Goal: Information Seeking & Learning: Find specific fact

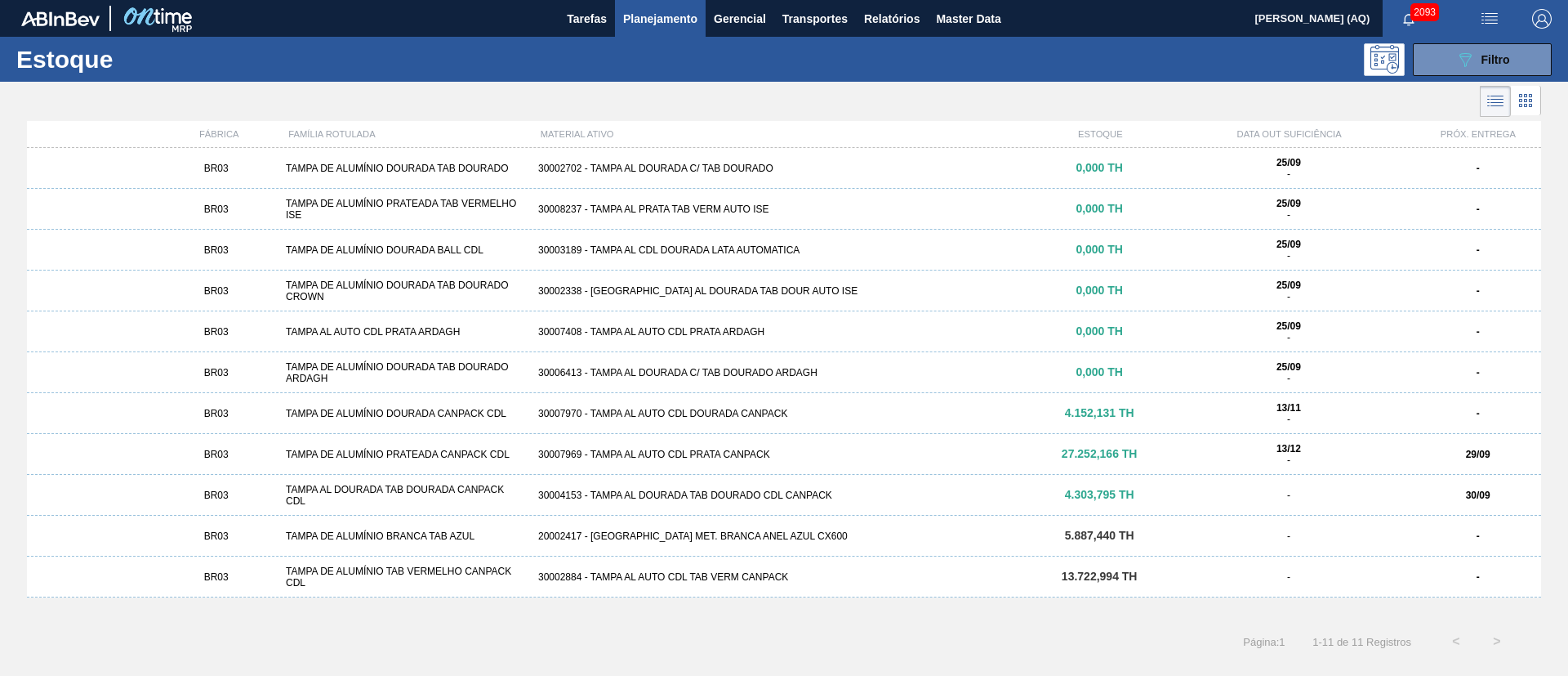
click at [1417, 0] on body "Tarefas Planejamento Gerencial Transportes Relatórios Master Data [PERSON_NAME]…" at bounding box center [784, 0] width 1568 height 0
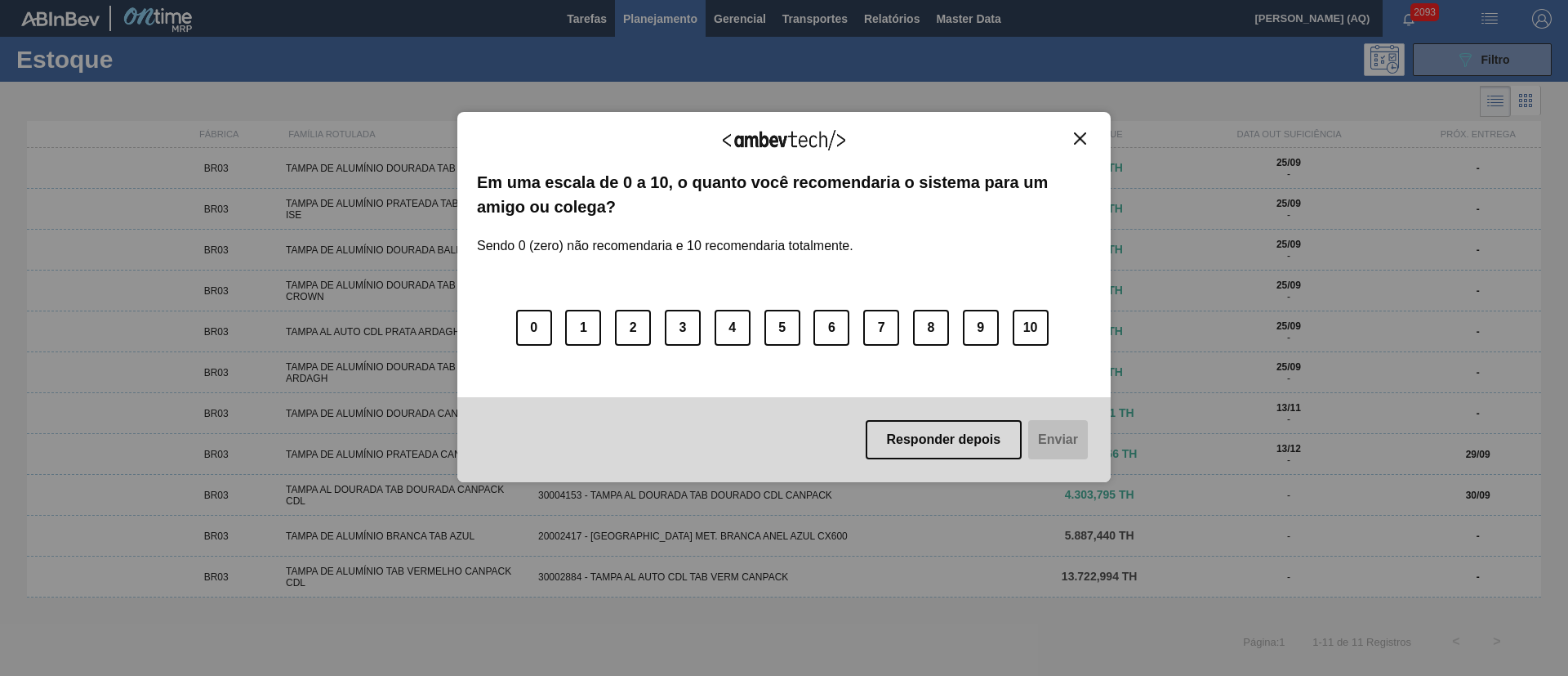
click at [1056, 156] on div "Agradecemos seu feedback!" at bounding box center [784, 150] width 614 height 38
click at [1078, 133] on img "Close" at bounding box center [1080, 138] width 12 height 12
click at [1069, 137] on button "Close" at bounding box center [1080, 138] width 22 height 14
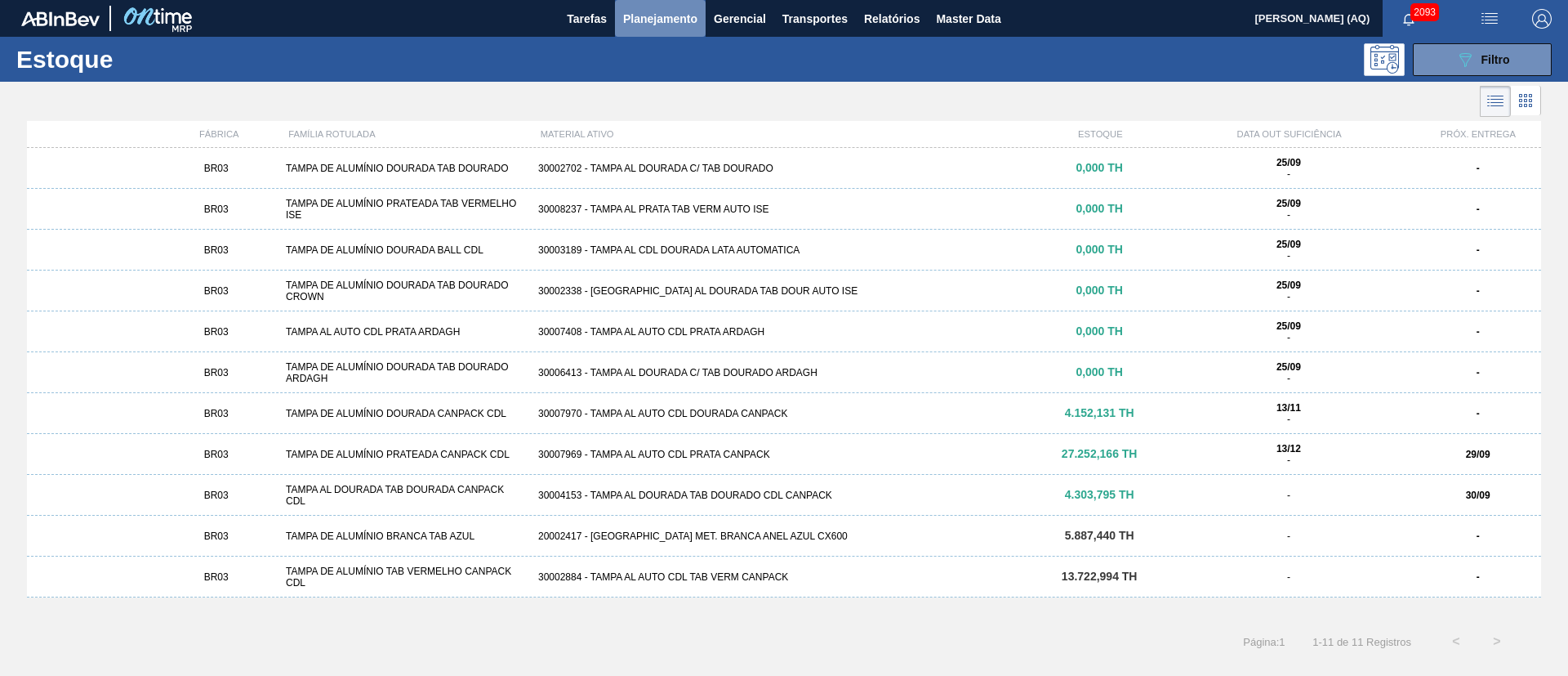
click at [665, 13] on span "Planejamento" at bounding box center [659, 19] width 74 height 20
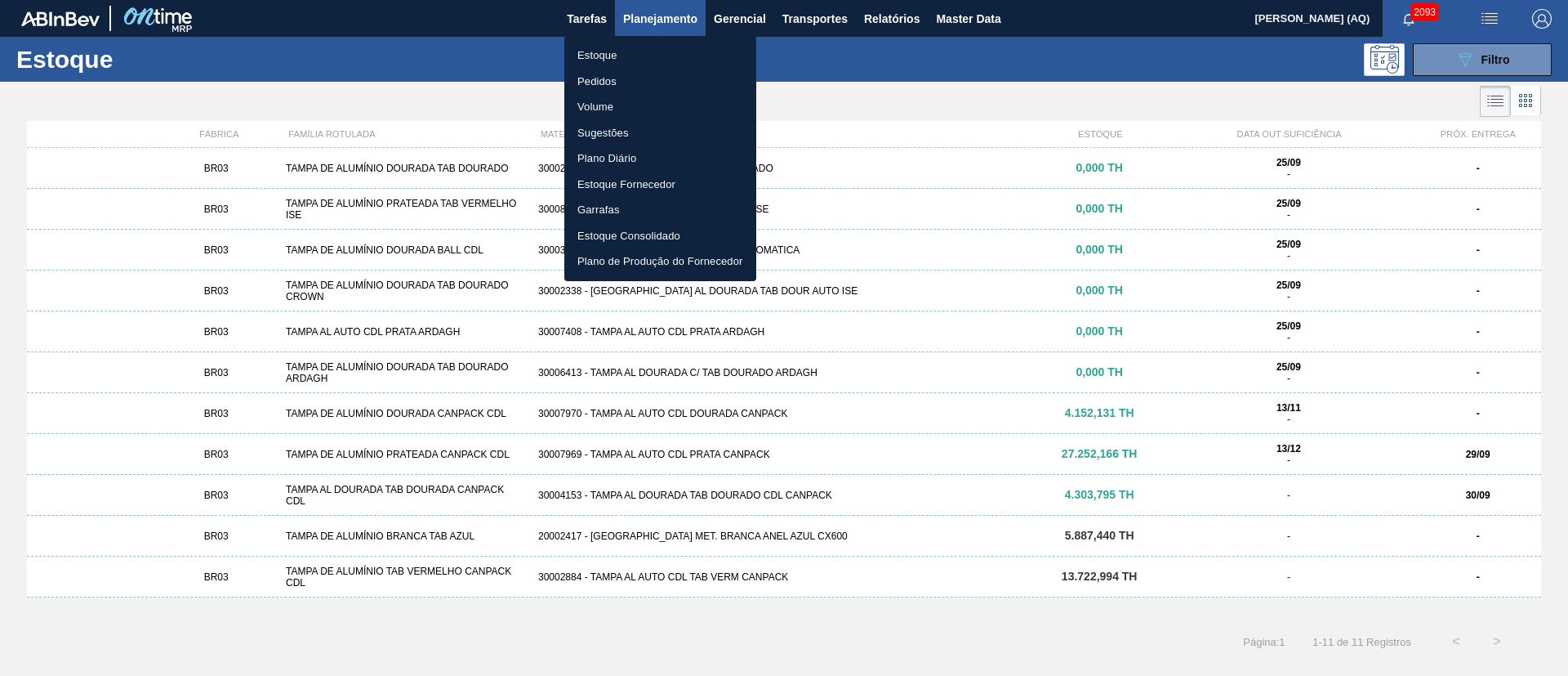
click at [613, 46] on li "Estoque" at bounding box center [659, 55] width 192 height 26
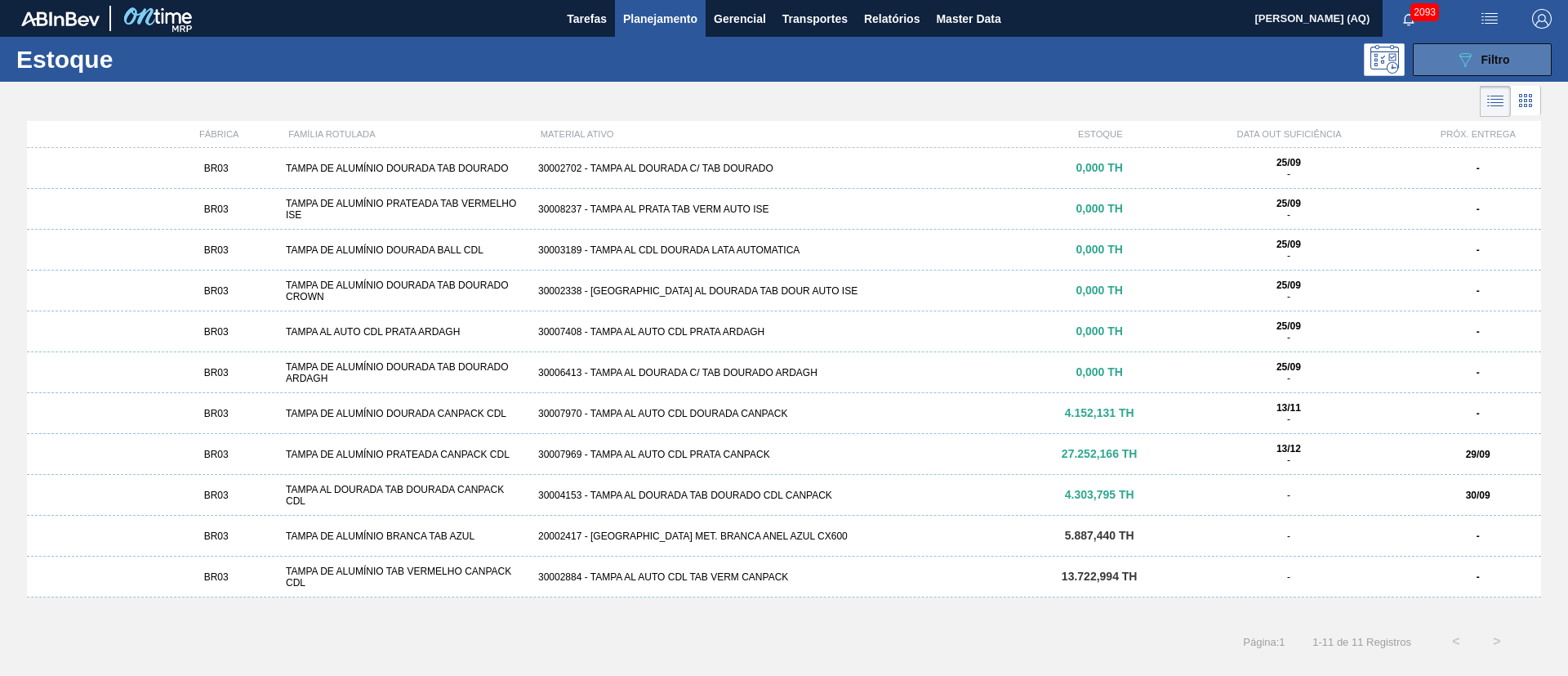
click at [1469, 57] on icon at bounding box center [1465, 60] width 12 height 14
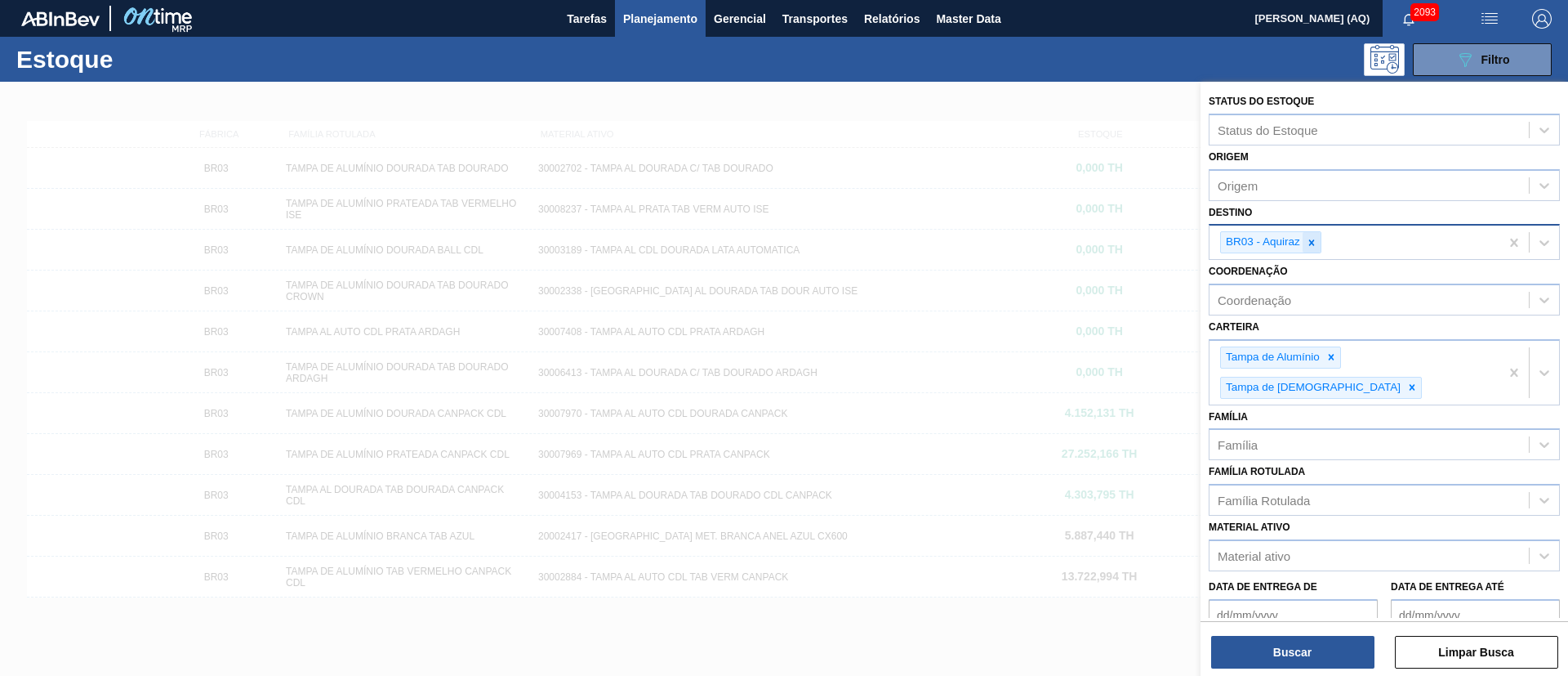
click at [1319, 238] on div at bounding box center [1311, 242] width 18 height 20
type input "m"
type input "e"
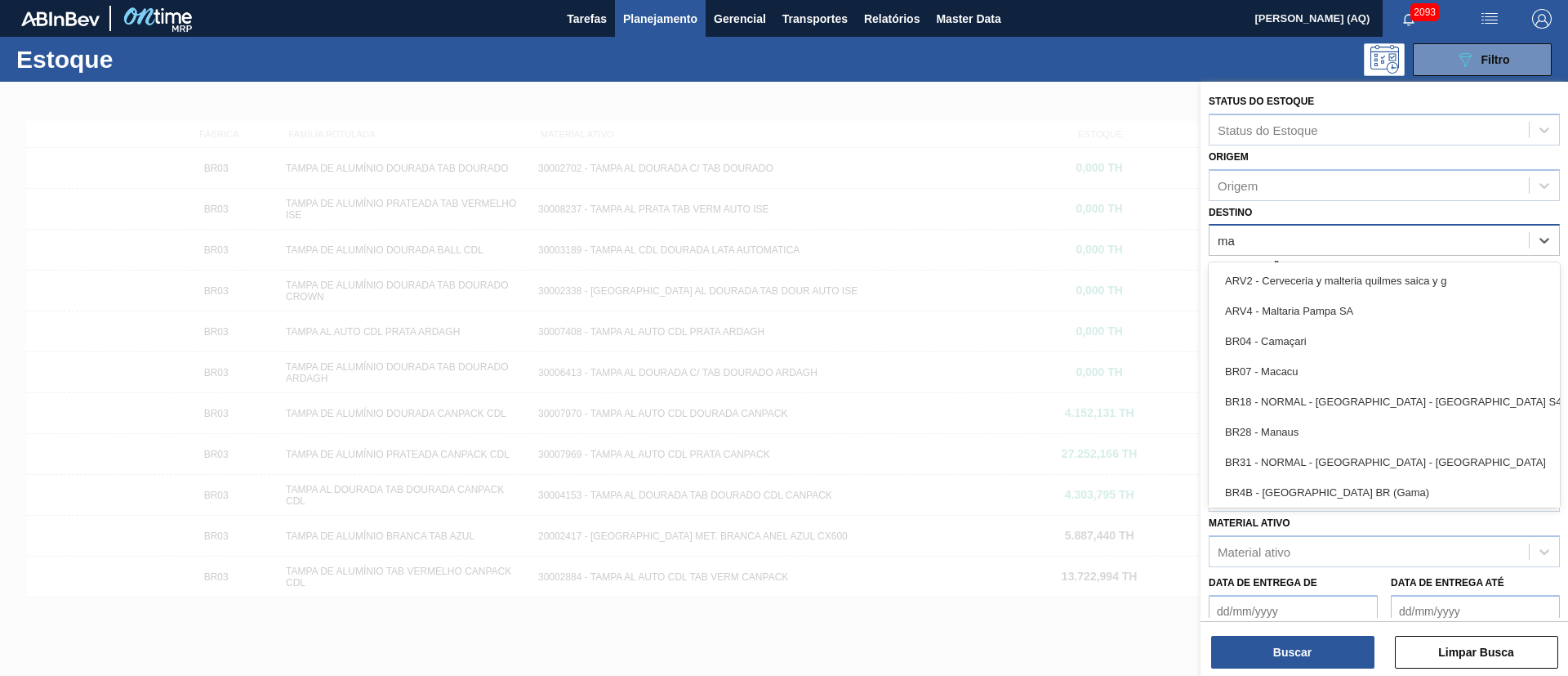
type input "m"
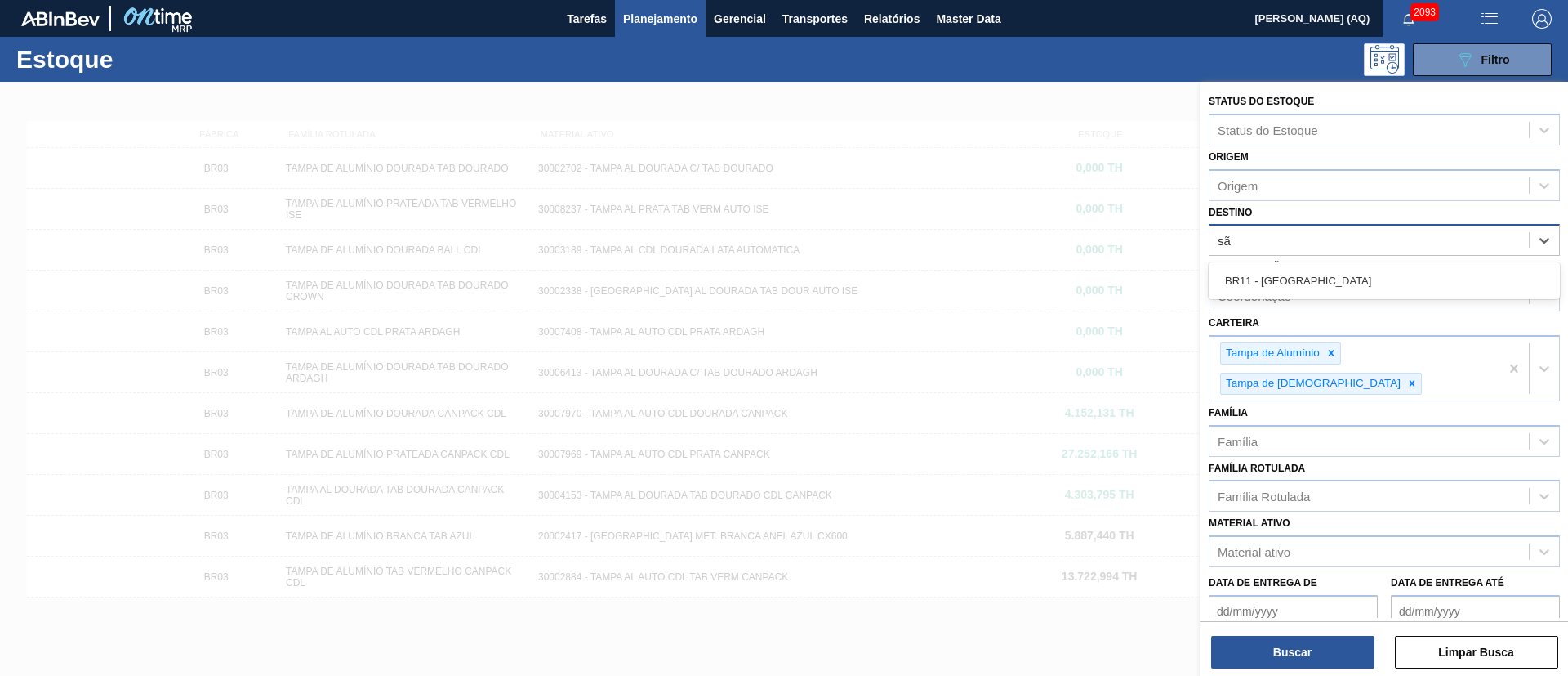
type input "são"
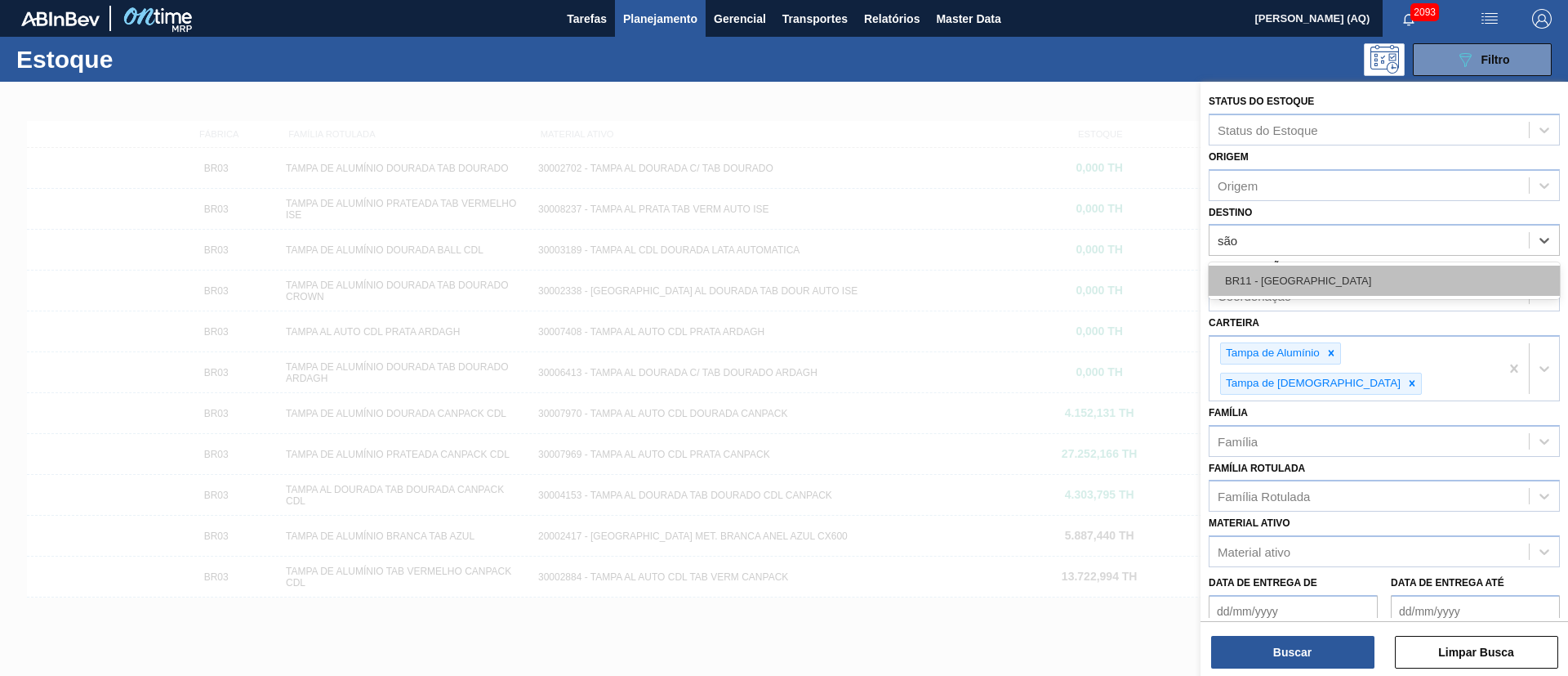
click at [1353, 277] on div "BR11 - [GEOGRAPHIC_DATA]" at bounding box center [1385, 280] width 351 height 30
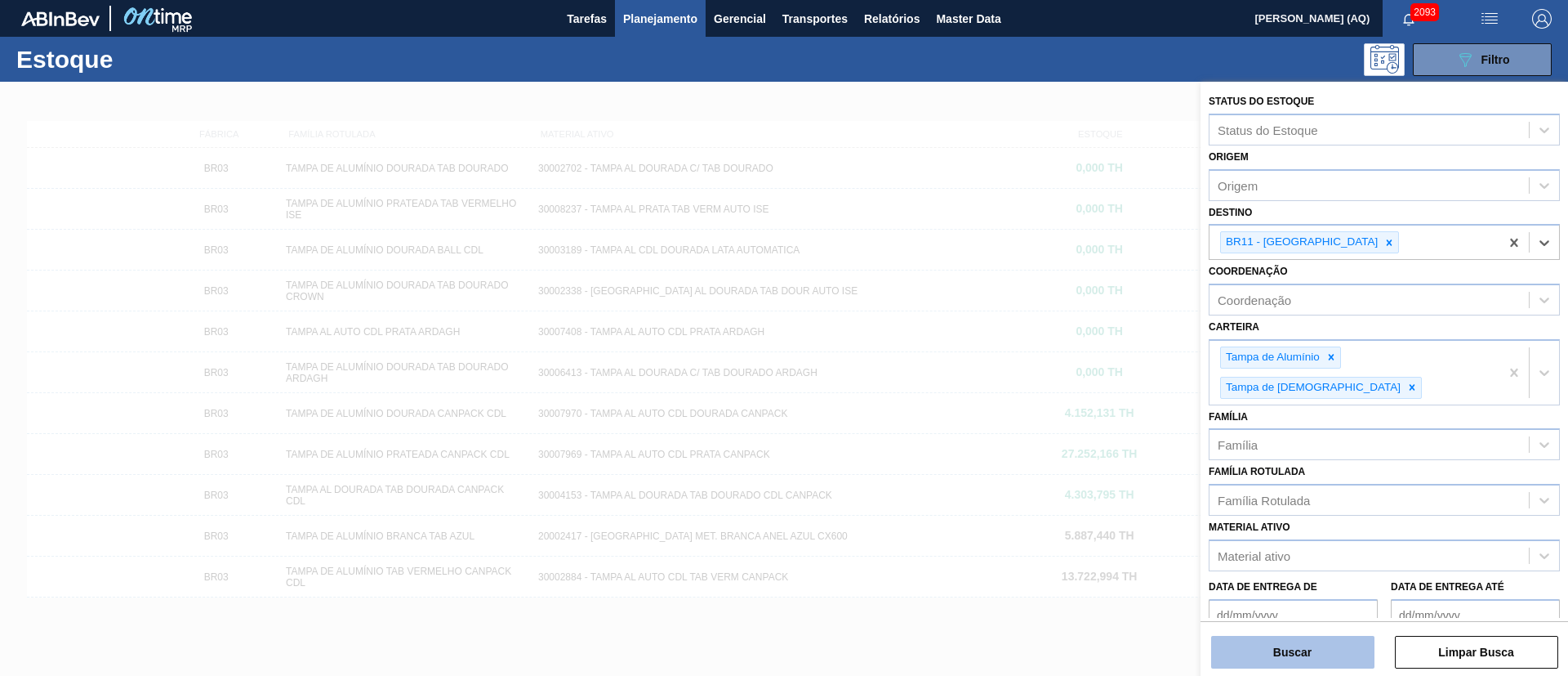
click at [1286, 657] on button "Buscar" at bounding box center [1292, 652] width 163 height 32
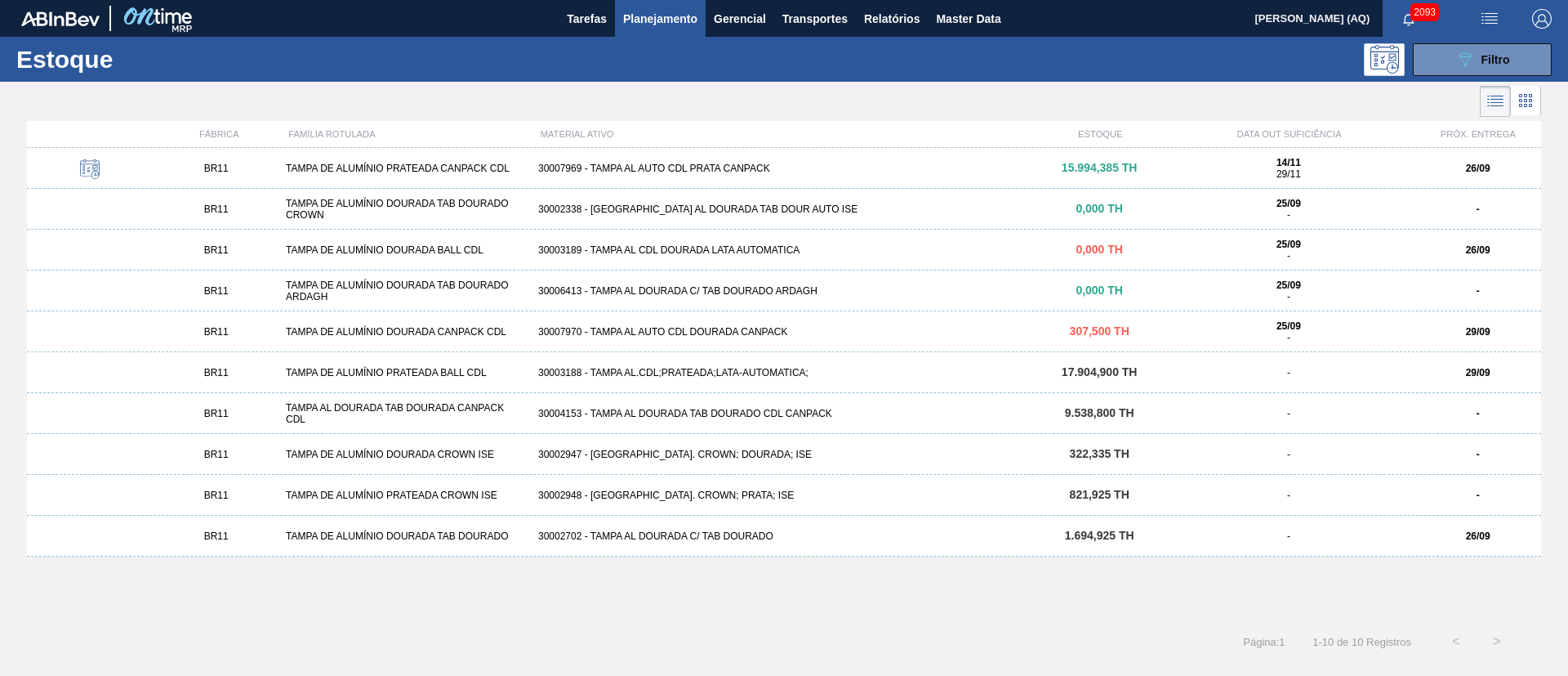
click at [801, 244] on div "30003189 - TAMPA AL CDL DOURADA LATA AUTOMATICA" at bounding box center [783, 249] width 504 height 11
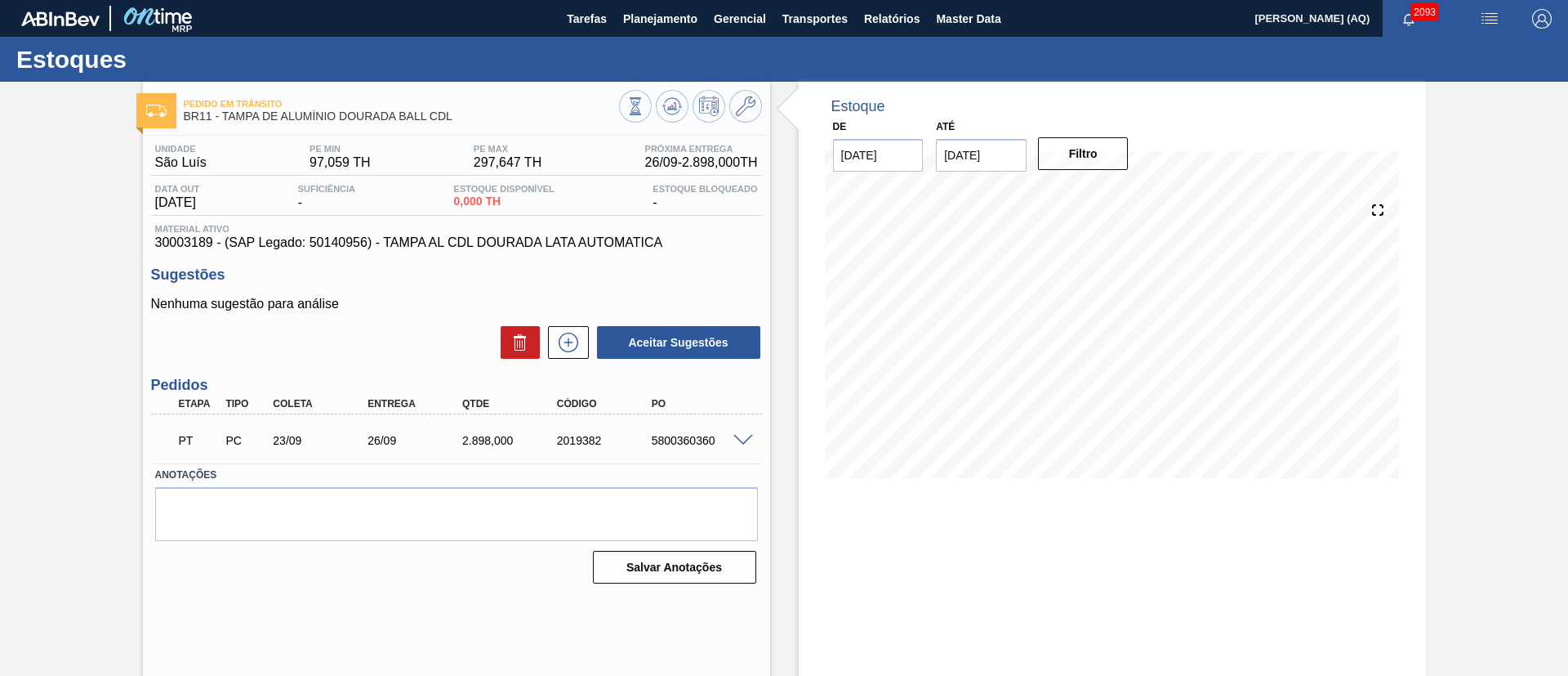
click at [735, 434] on div at bounding box center [746, 439] width 32 height 12
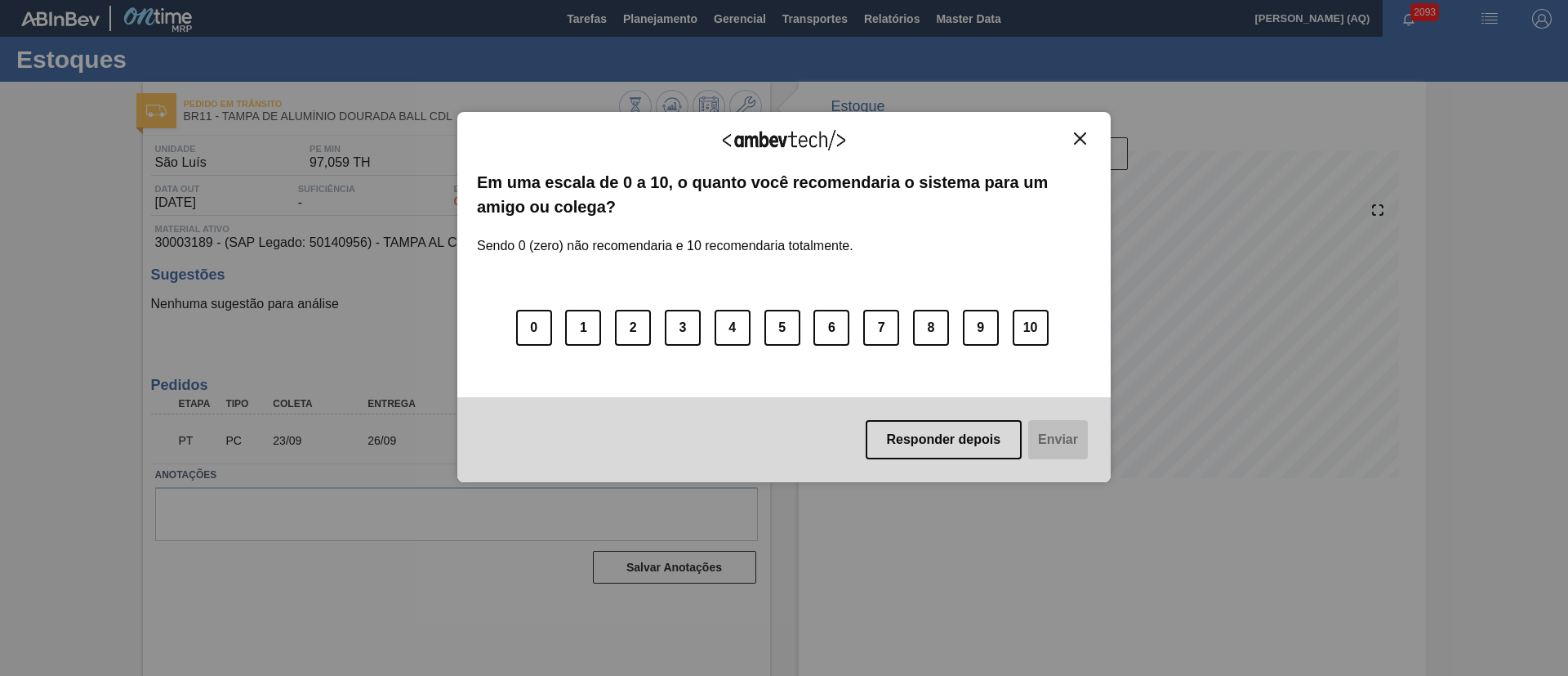
click at [1077, 134] on img "Close" at bounding box center [1080, 138] width 12 height 12
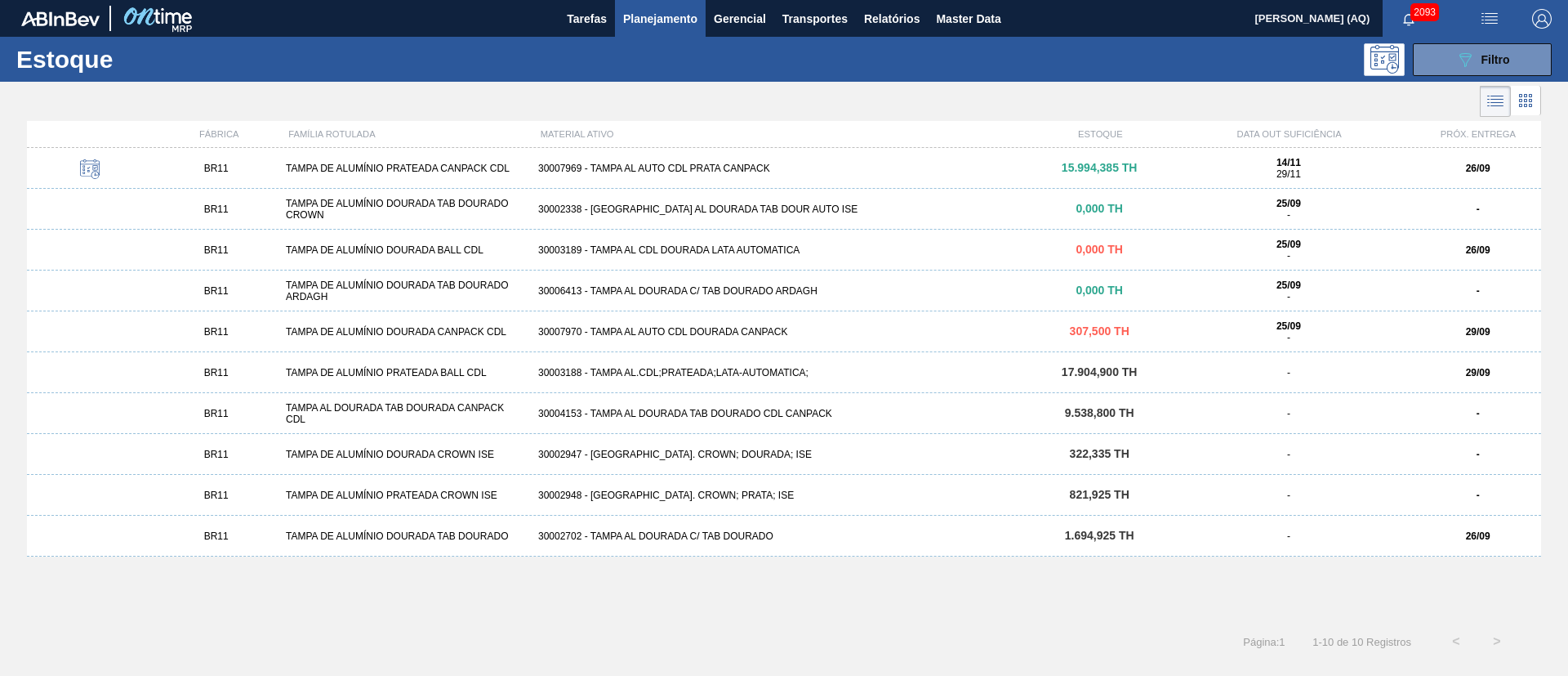
click at [714, 533] on div "30002702 - TAMPA AL DOURADA C/ TAB DOURADO" at bounding box center [783, 535] width 504 height 11
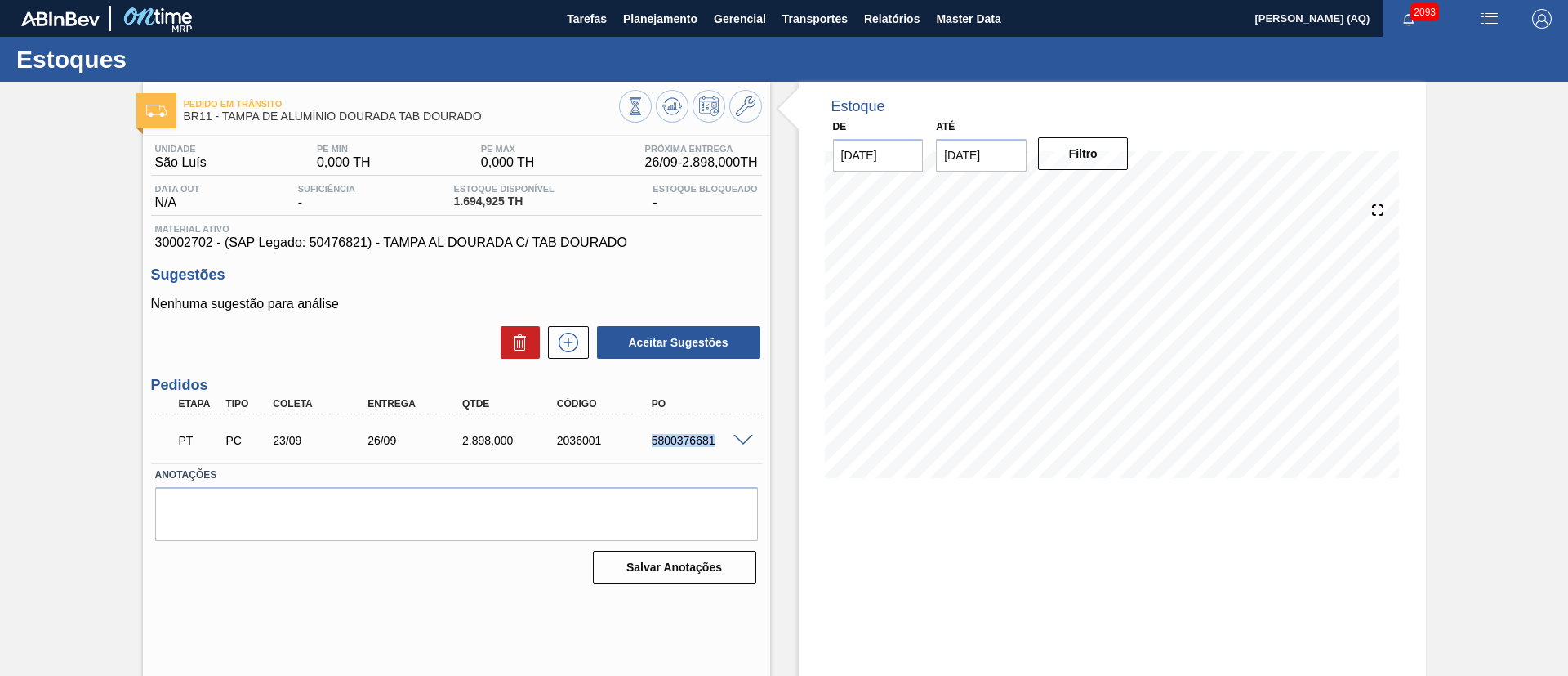
drag, startPoint x: 723, startPoint y: 438, endPoint x: 650, endPoint y: 443, distance: 73.2
click at [650, 443] on div "5800376681" at bounding box center [700, 440] width 106 height 13
copy div "5800376681"
